Goal: Use online tool/utility: Utilize a website feature to perform a specific function

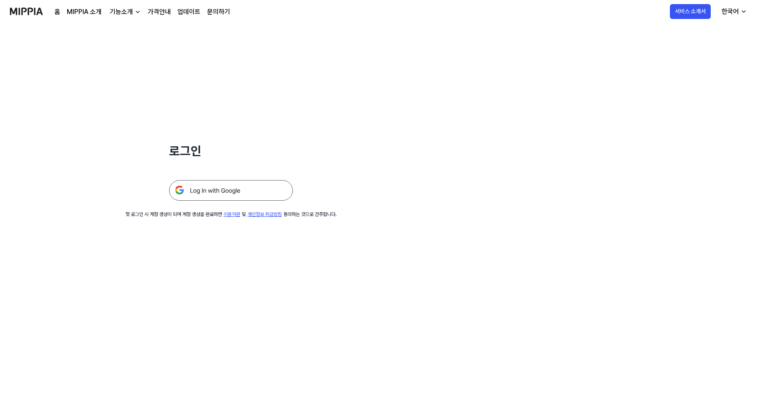
click at [252, 189] on img at bounding box center [231, 190] width 124 height 21
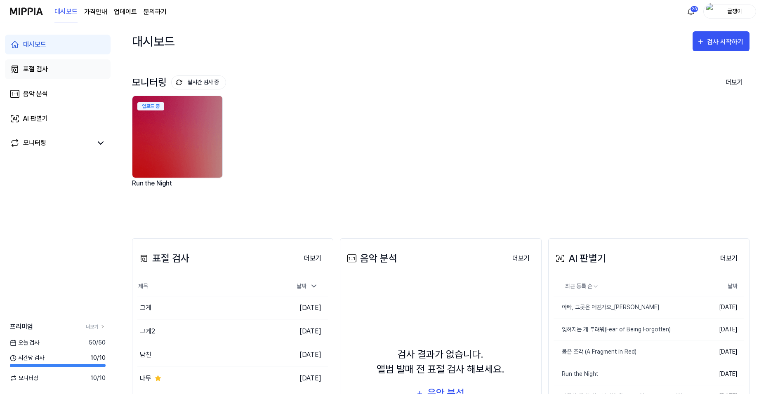
click at [36, 71] on div "표절 검사" at bounding box center [35, 69] width 25 height 10
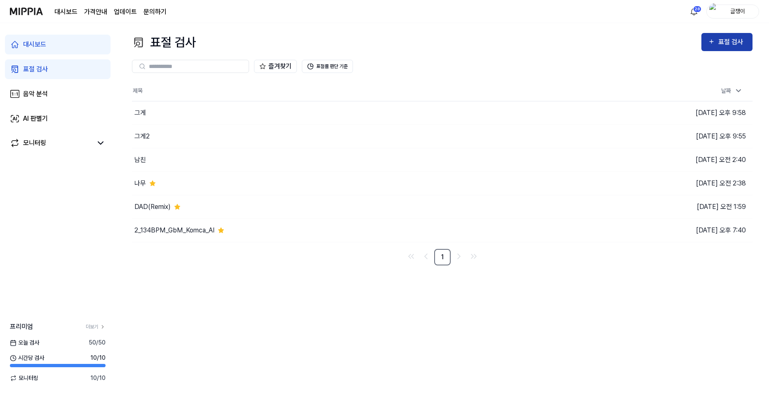
click at [721, 40] on div "표절 검사" at bounding box center [733, 42] width 28 height 11
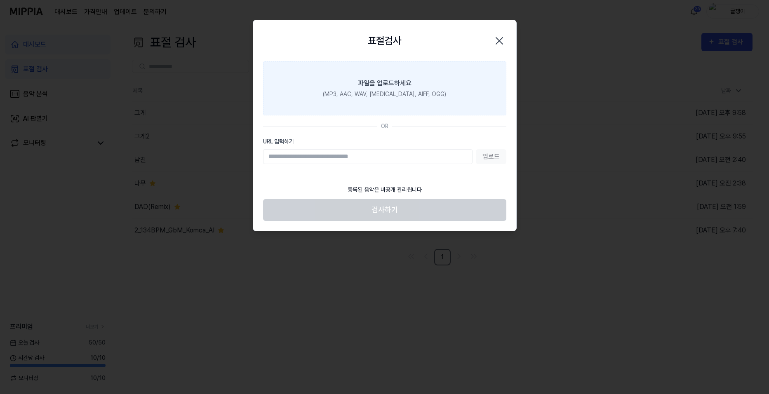
click at [390, 72] on label "파일을 업로드하세요 (MP3, AAC, WAV, FLAC, AIFF, OGG)" at bounding box center [384, 88] width 243 height 54
click at [0, 0] on input "파일을 업로드하세요 (MP3, AAC, WAV, FLAC, AIFF, OGG)" at bounding box center [0, 0] width 0 height 0
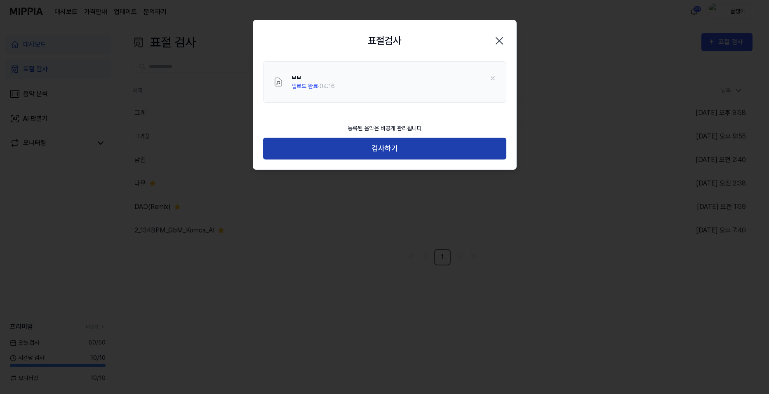
click at [386, 150] on button "검사하기" at bounding box center [384, 149] width 243 height 22
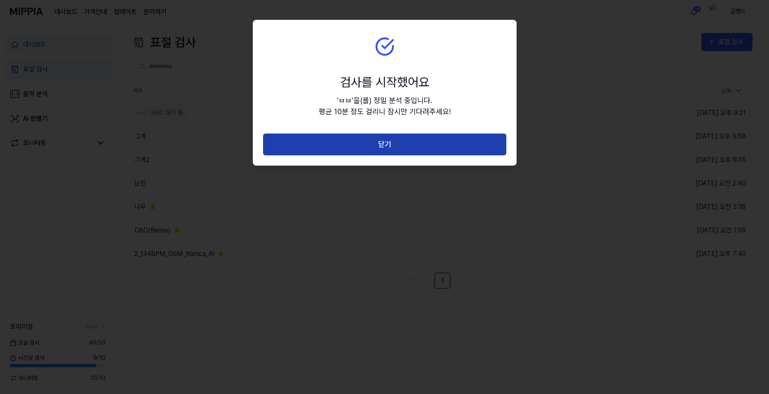
click at [390, 145] on button "닫기" at bounding box center [384, 145] width 243 height 22
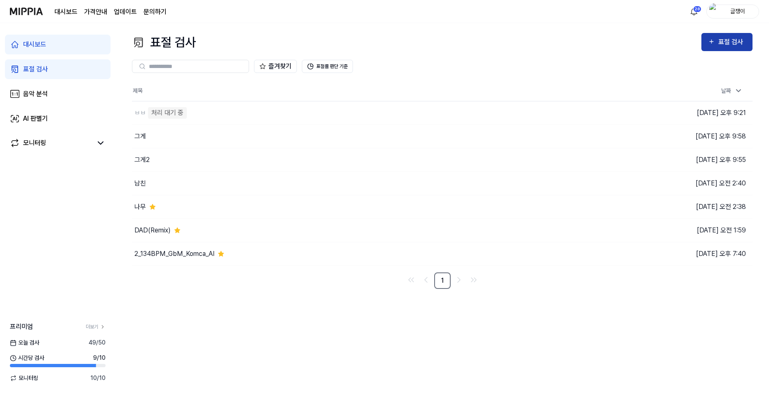
click at [719, 39] on div "표절 검사" at bounding box center [733, 42] width 28 height 11
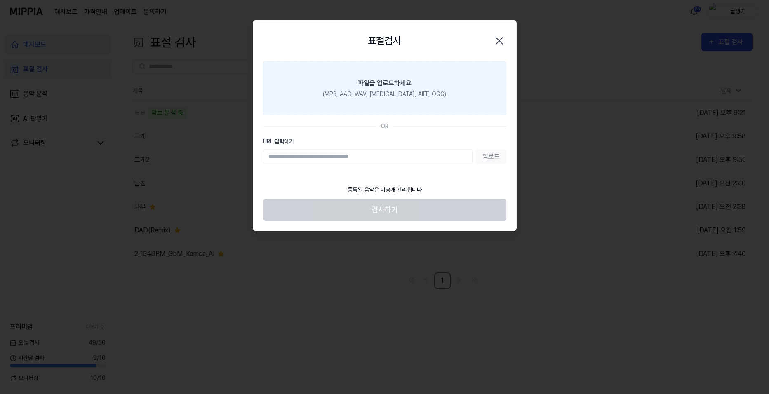
click at [394, 92] on div "(MP3, AAC, WAV, FLAC, AIFF, OGG)" at bounding box center [384, 94] width 123 height 9
click at [0, 0] on input "파일을 업로드하세요 (MP3, AAC, WAV, FLAC, AIFF, OGG)" at bounding box center [0, 0] width 0 height 0
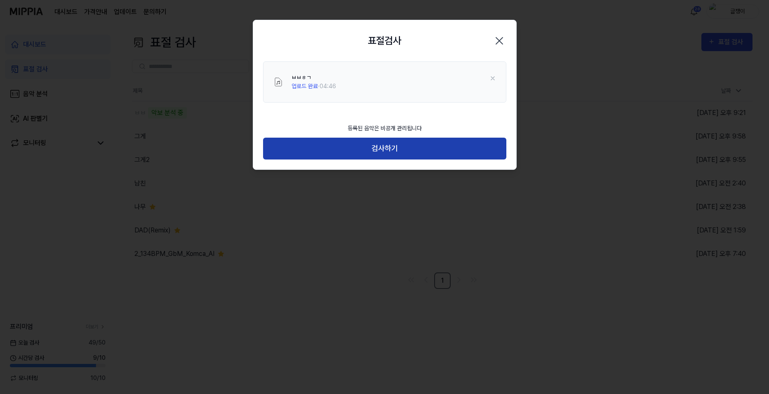
click at [396, 144] on button "검사하기" at bounding box center [384, 149] width 243 height 22
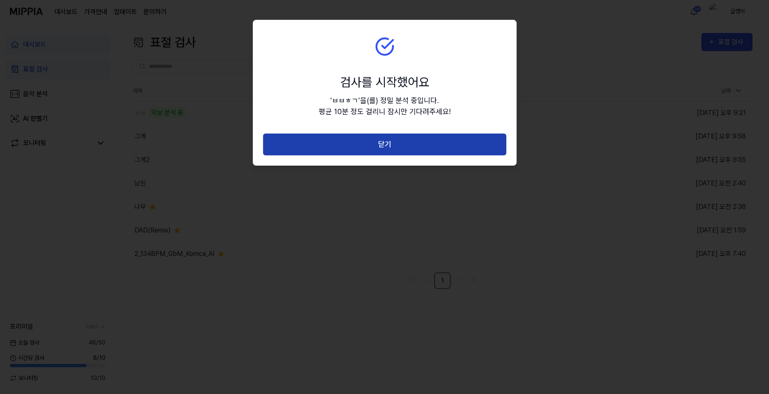
click at [394, 144] on button "닫기" at bounding box center [384, 145] width 243 height 22
